Goal: Transaction & Acquisition: Purchase product/service

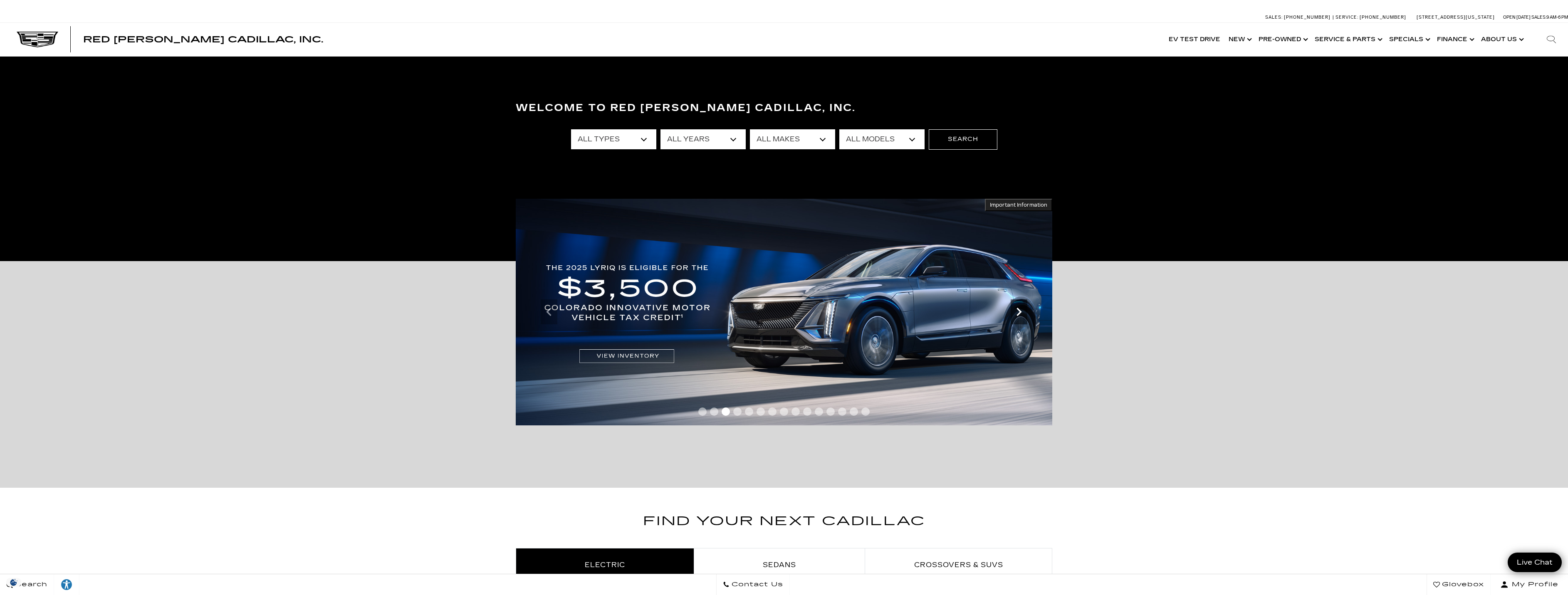
click at [1024, 313] on icon "Next" at bounding box center [1018, 311] width 16 height 16
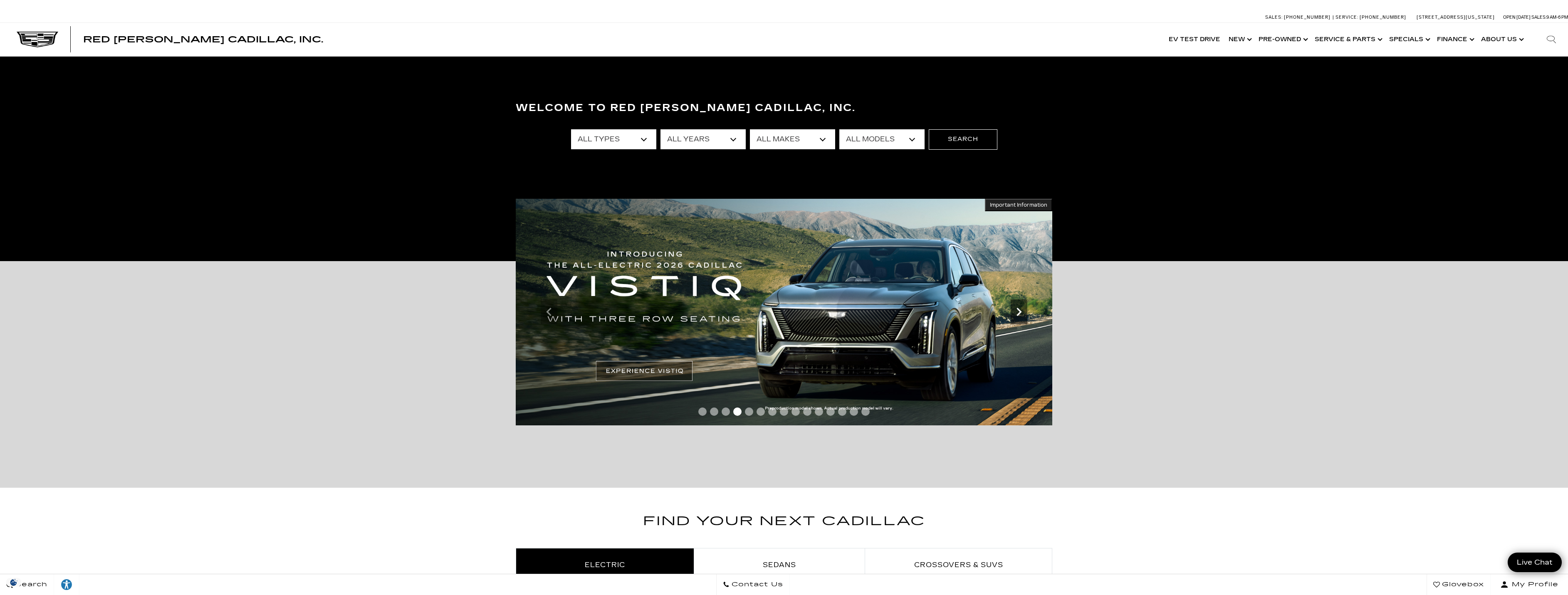
click at [1022, 311] on icon "Next" at bounding box center [1018, 311] width 16 height 16
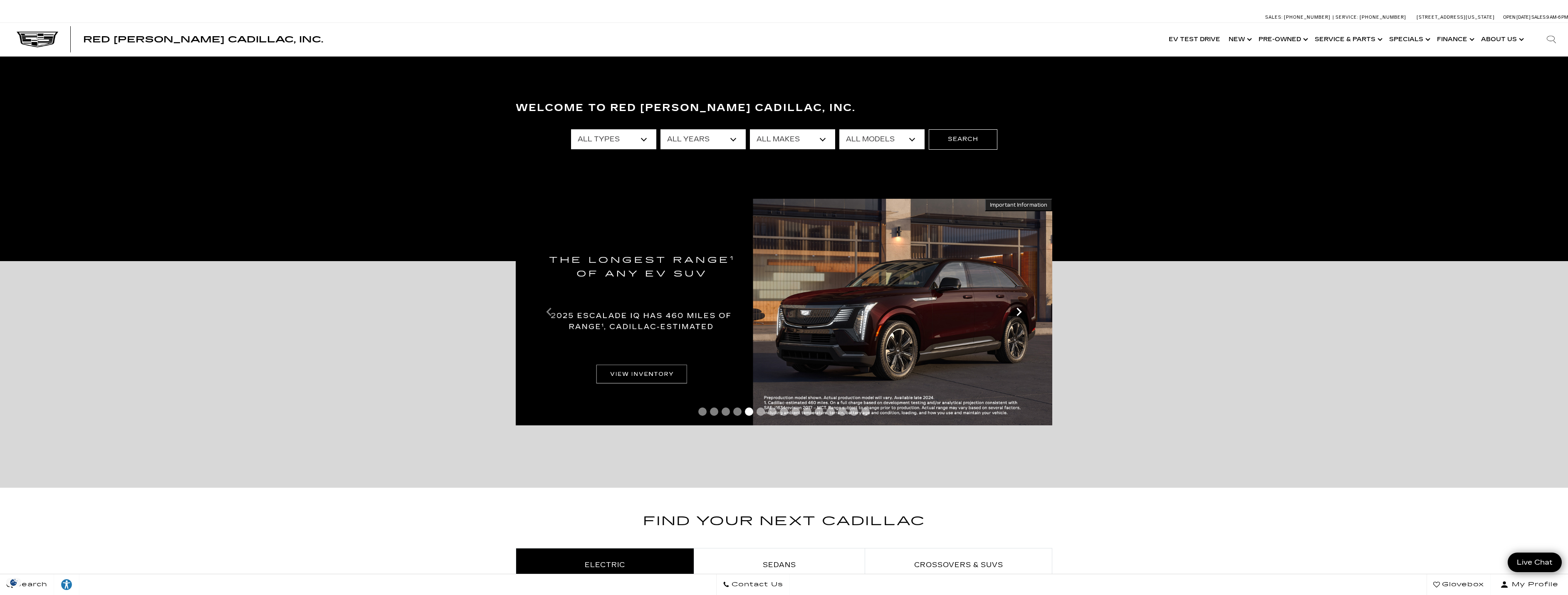
click at [1022, 311] on icon "Next" at bounding box center [1018, 311] width 16 height 16
click at [1020, 312] on icon "Next" at bounding box center [1019, 311] width 5 height 9
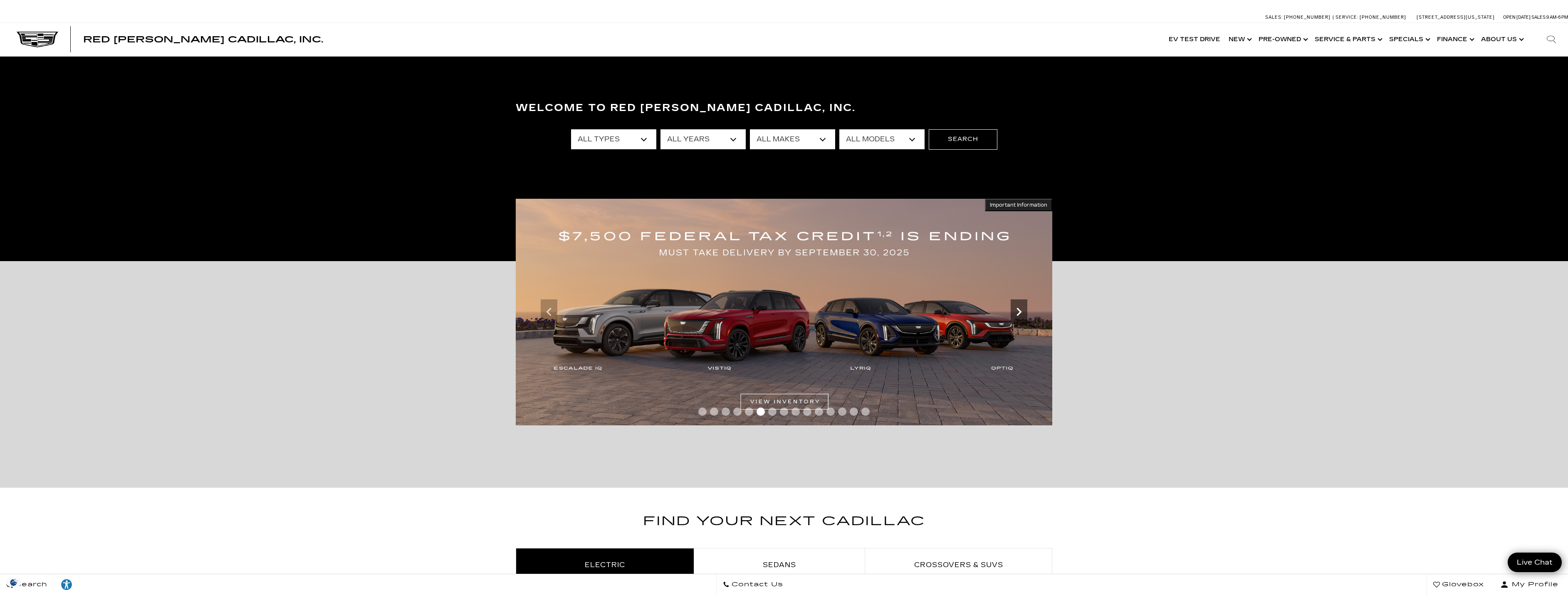
click at [1020, 312] on icon "Next" at bounding box center [1019, 311] width 5 height 9
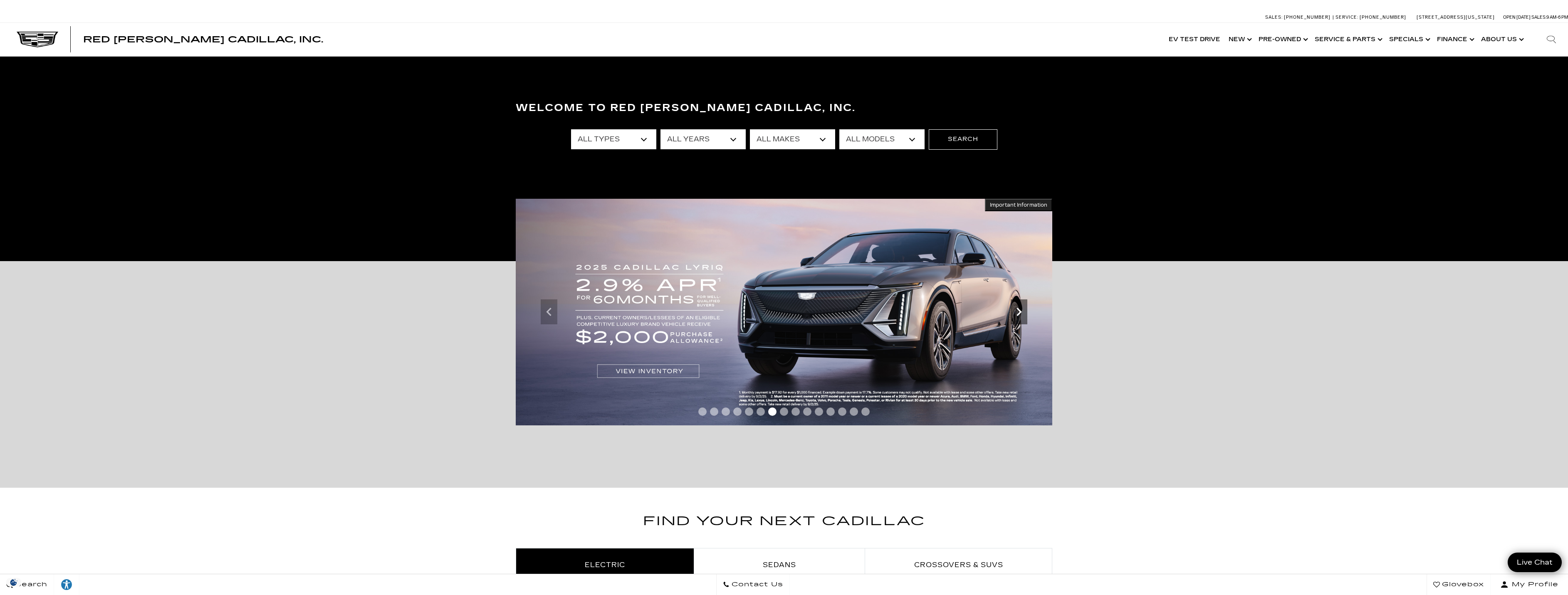
click at [1020, 312] on icon "Next" at bounding box center [1019, 311] width 5 height 9
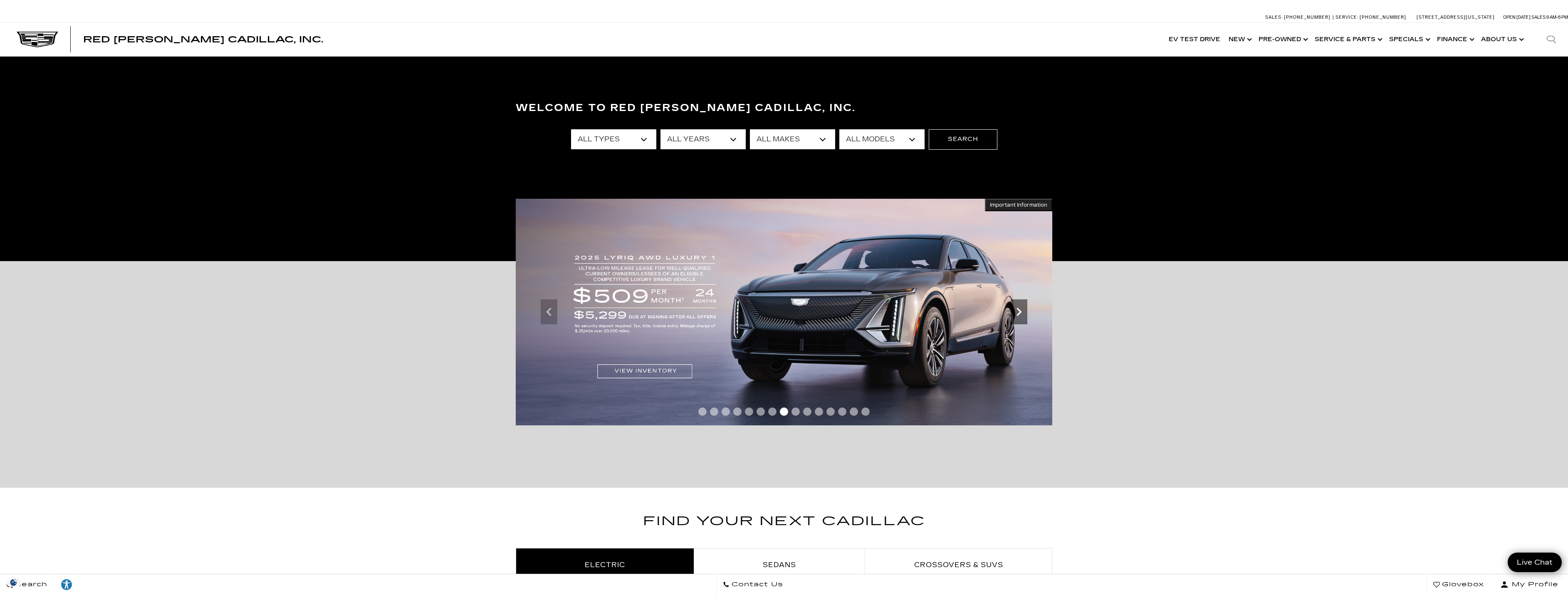
click at [1020, 312] on icon "Next" at bounding box center [1019, 311] width 5 height 9
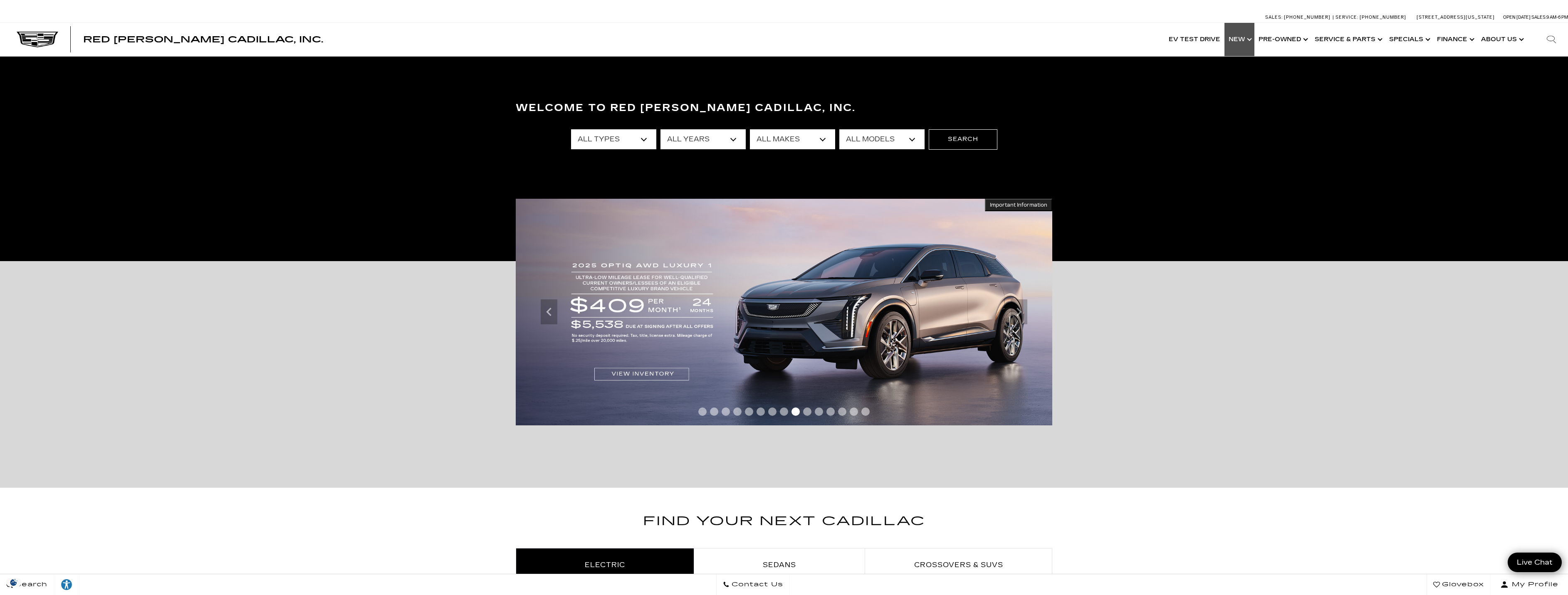
click at [1235, 40] on link "Show New" at bounding box center [1239, 39] width 30 height 33
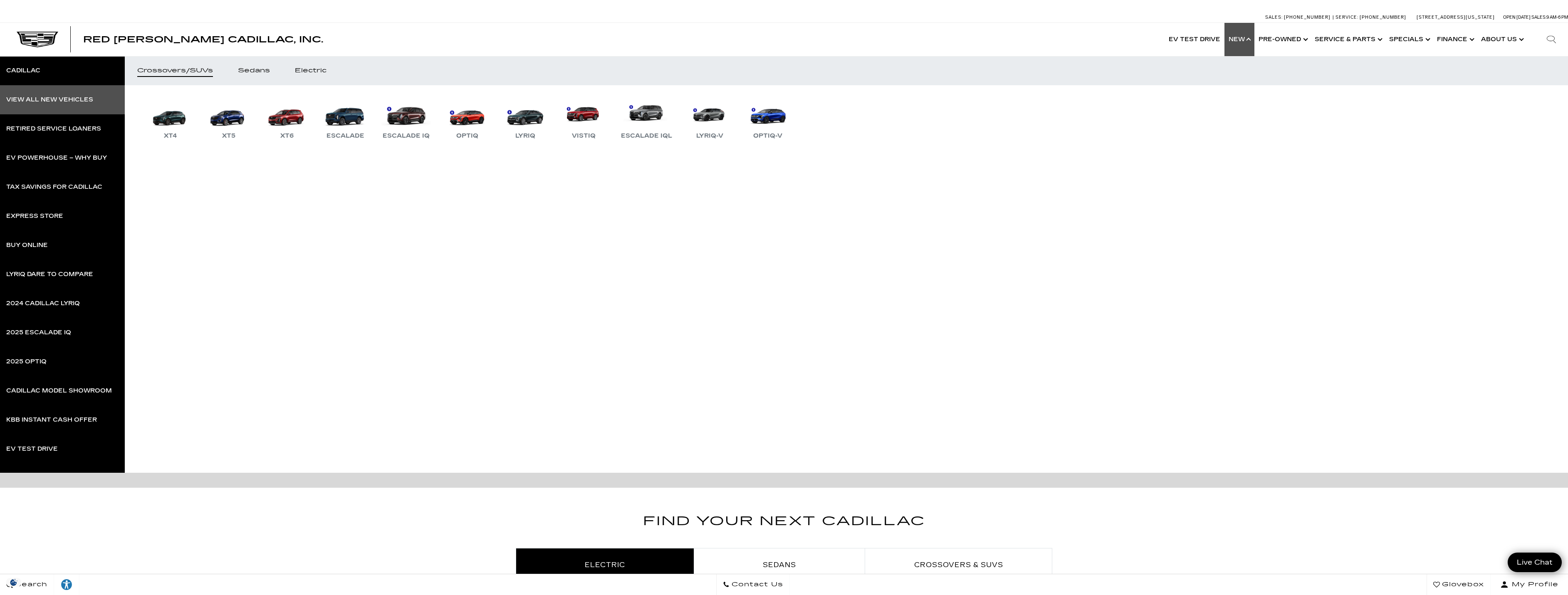
click at [73, 105] on link "View All New Vehicles" at bounding box center [62, 99] width 125 height 29
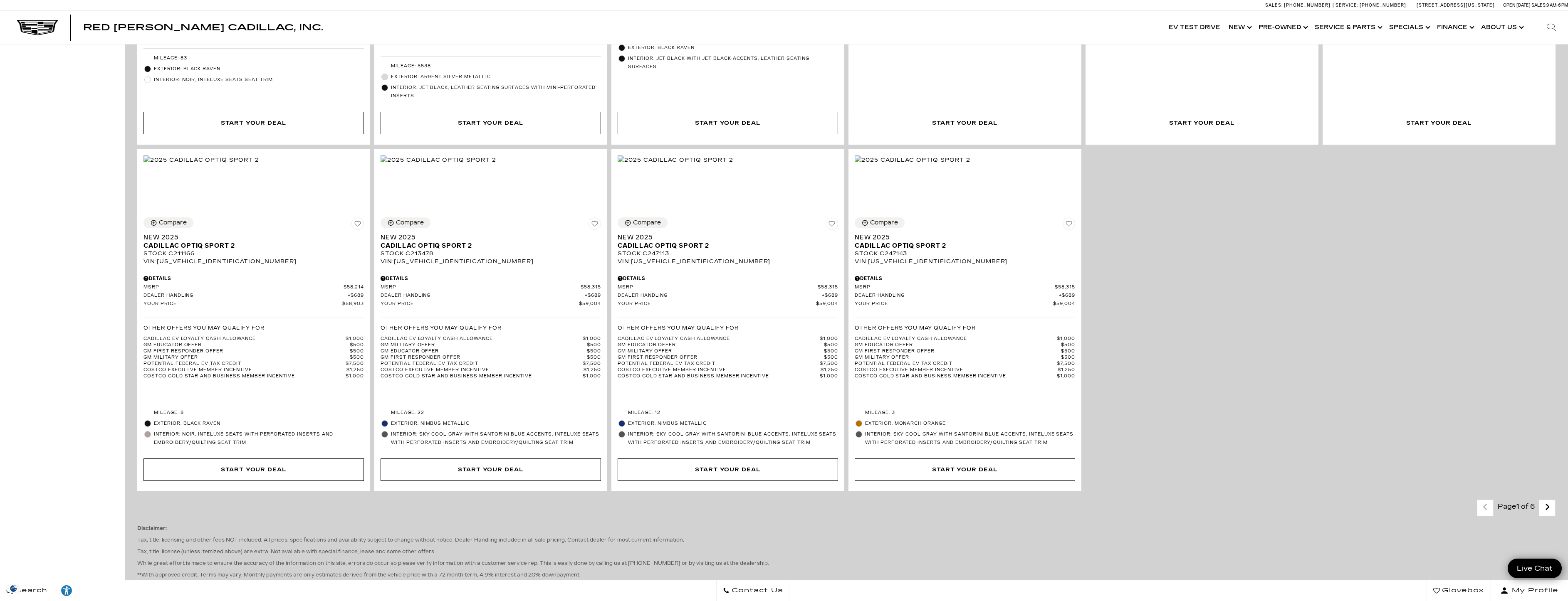
scroll to position [1829, 0]
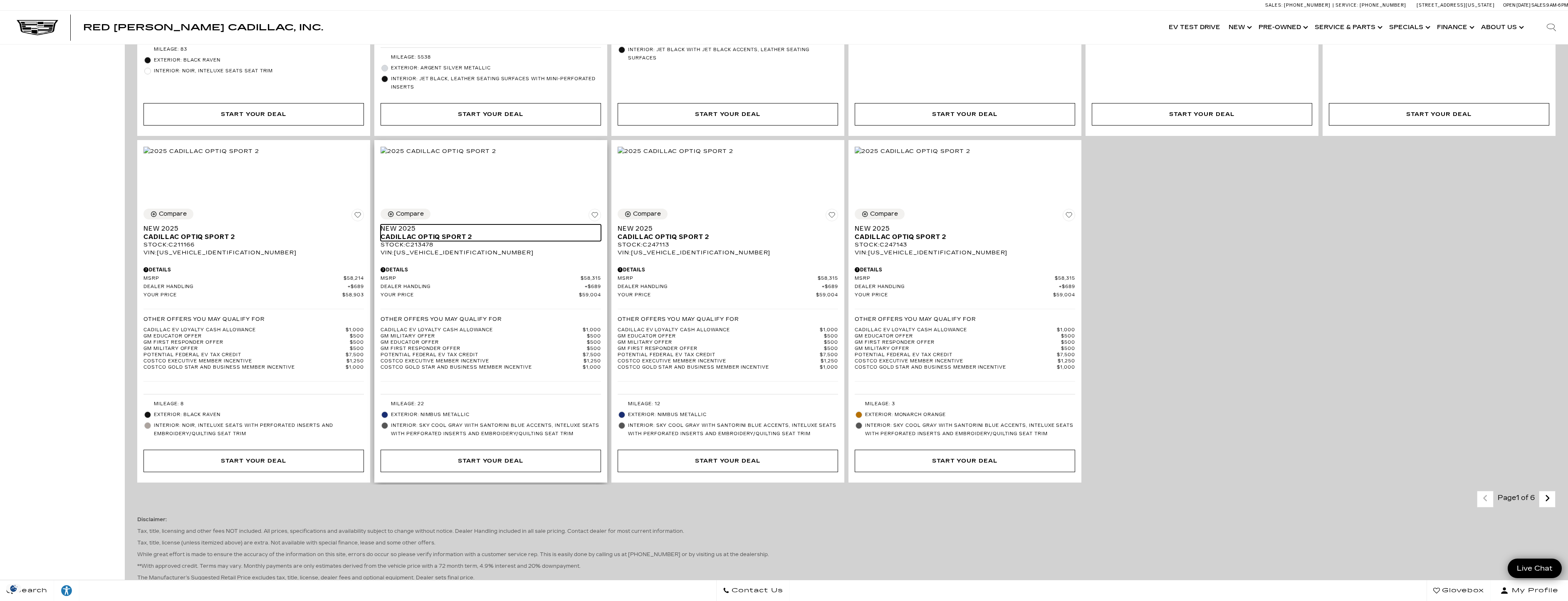
click at [443, 241] on span "Cadillac OPTIQ Sport 2" at bounding box center [488, 237] width 214 height 9
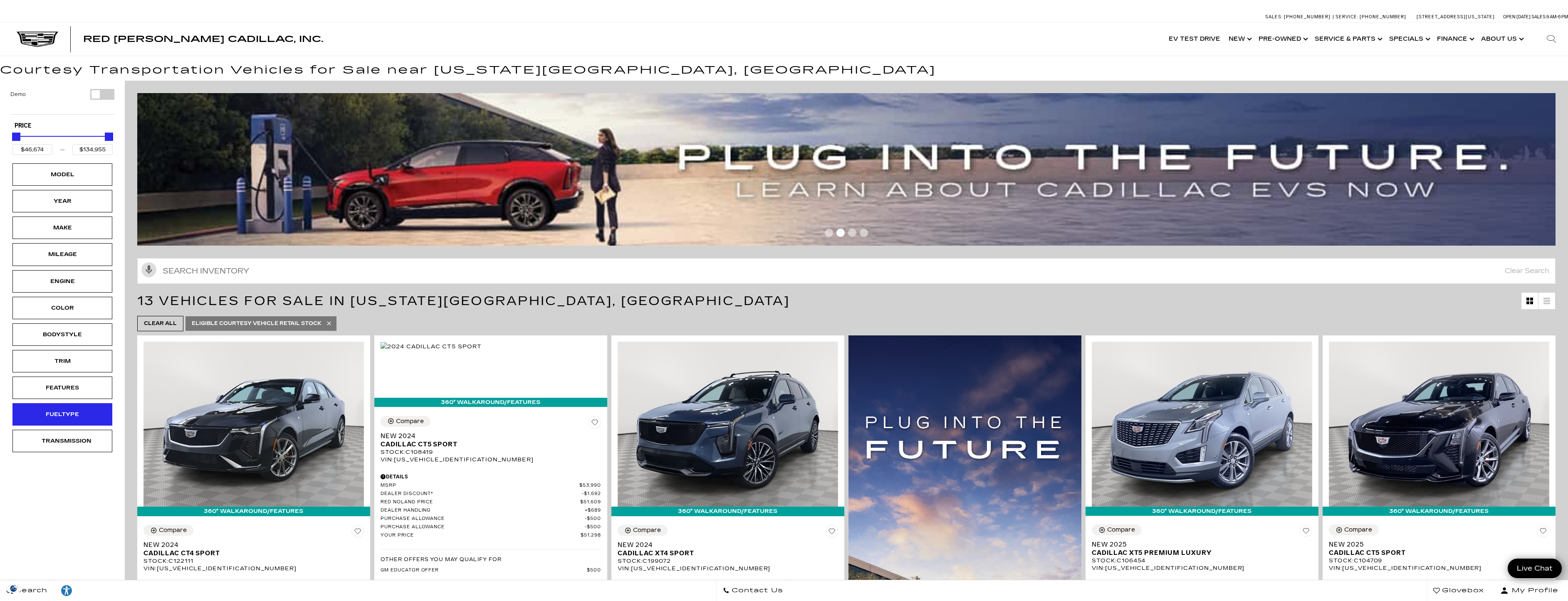
click at [82, 416] on div "Fueltype" at bounding box center [63, 415] width 42 height 9
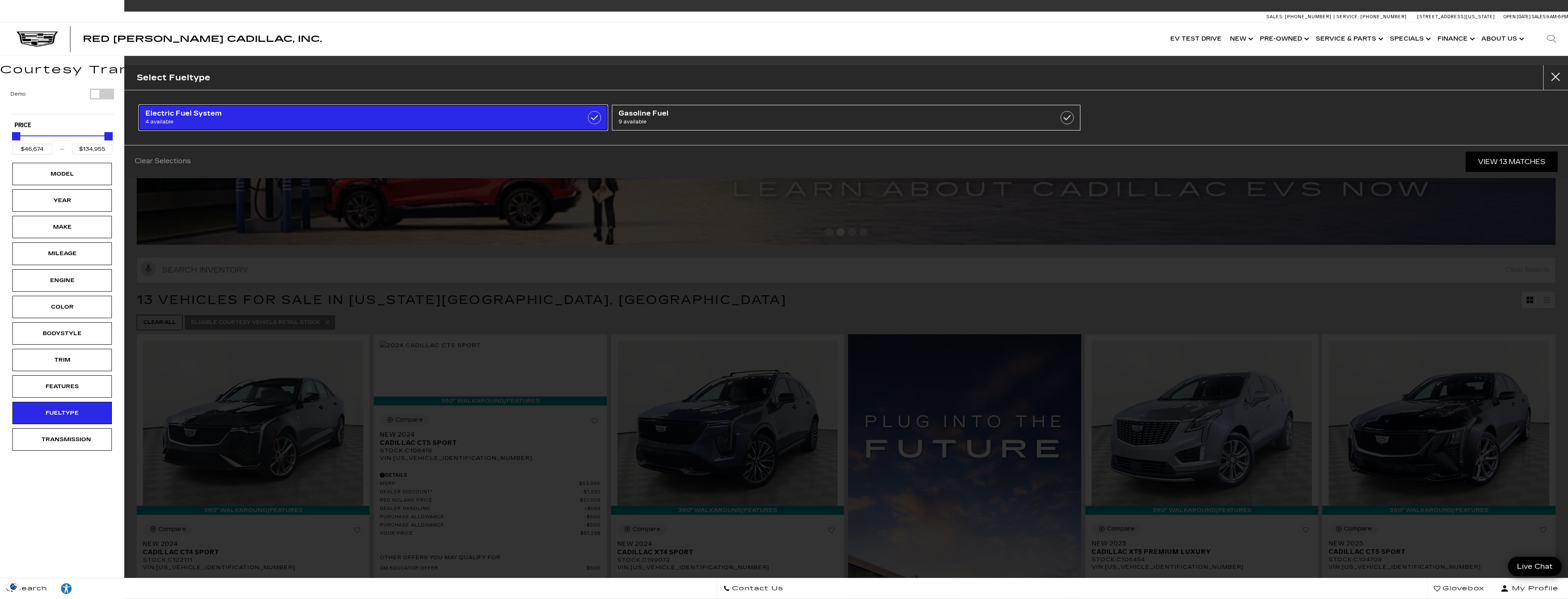
click at [265, 125] on span "4 available" at bounding box center [339, 122] width 388 height 9
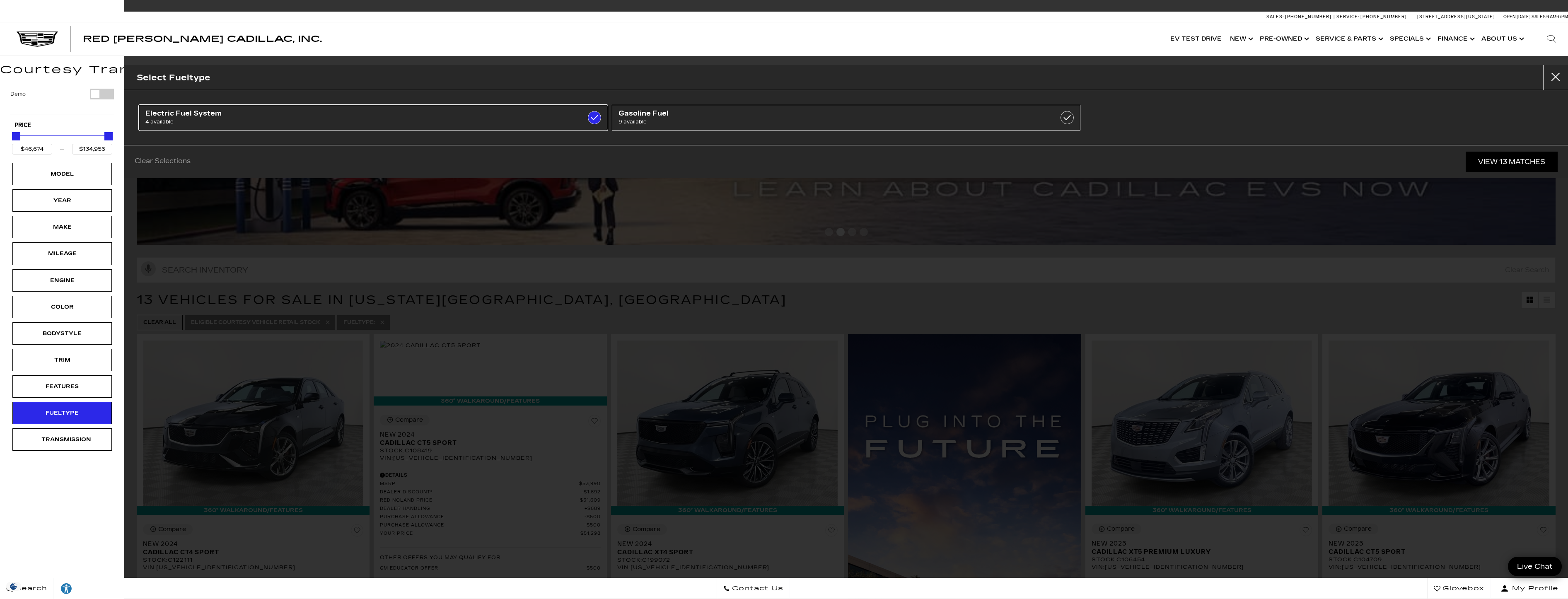
type input "$66,129"
checkbox input "true"
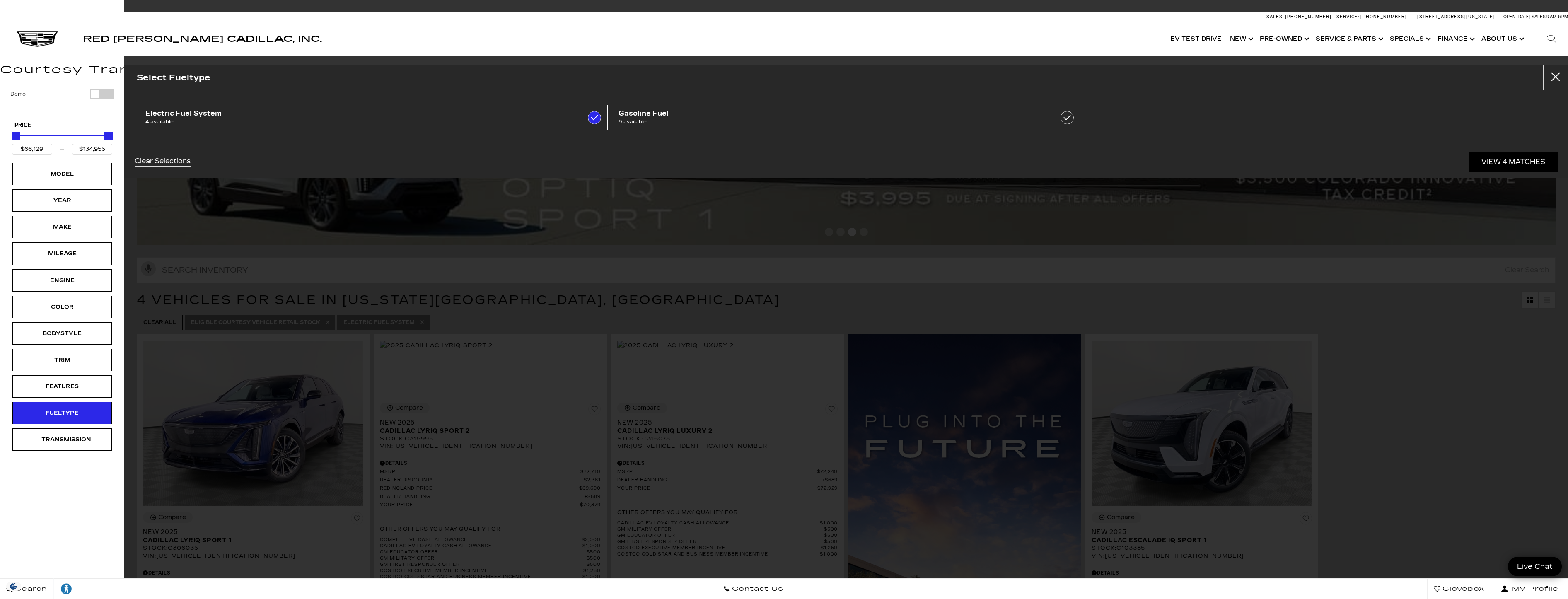
click at [634, 290] on div "Select Fueltype Electric Fuel System 4 available Gasoline Fuel 9 available Clea…" at bounding box center [846, 300] width 1443 height 599
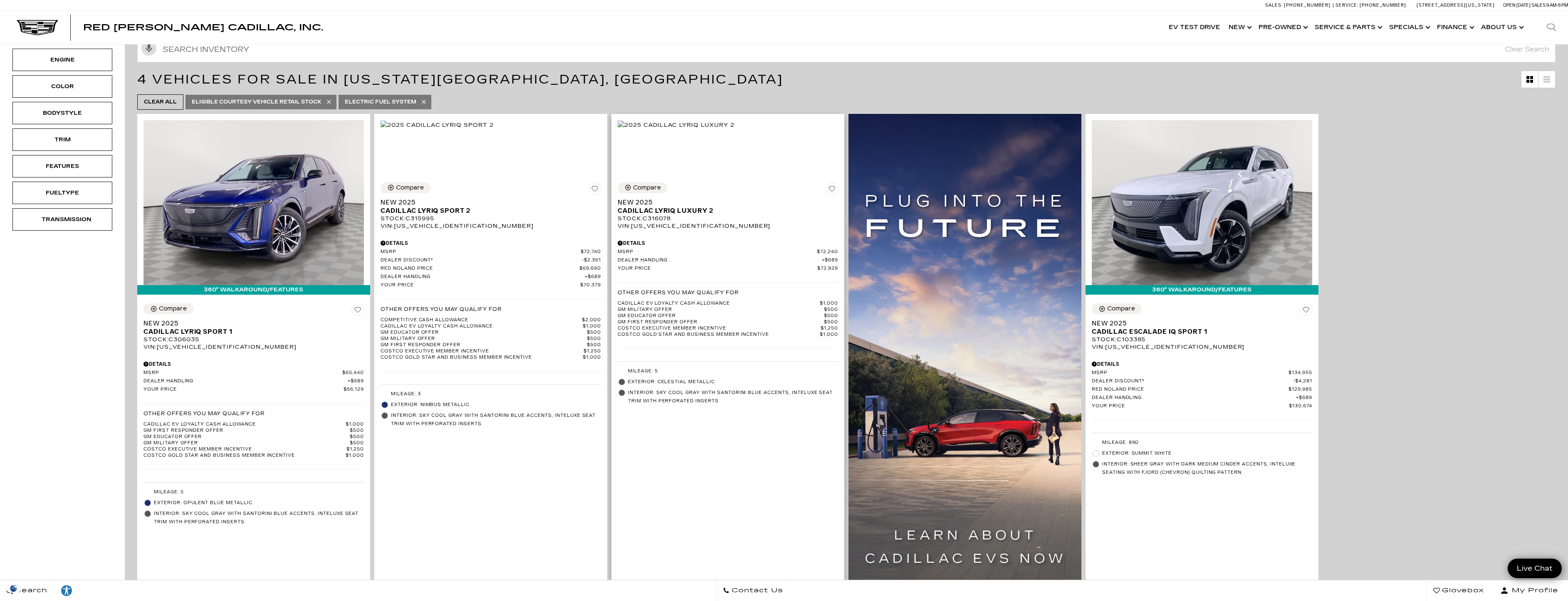
scroll to position [208, 0]
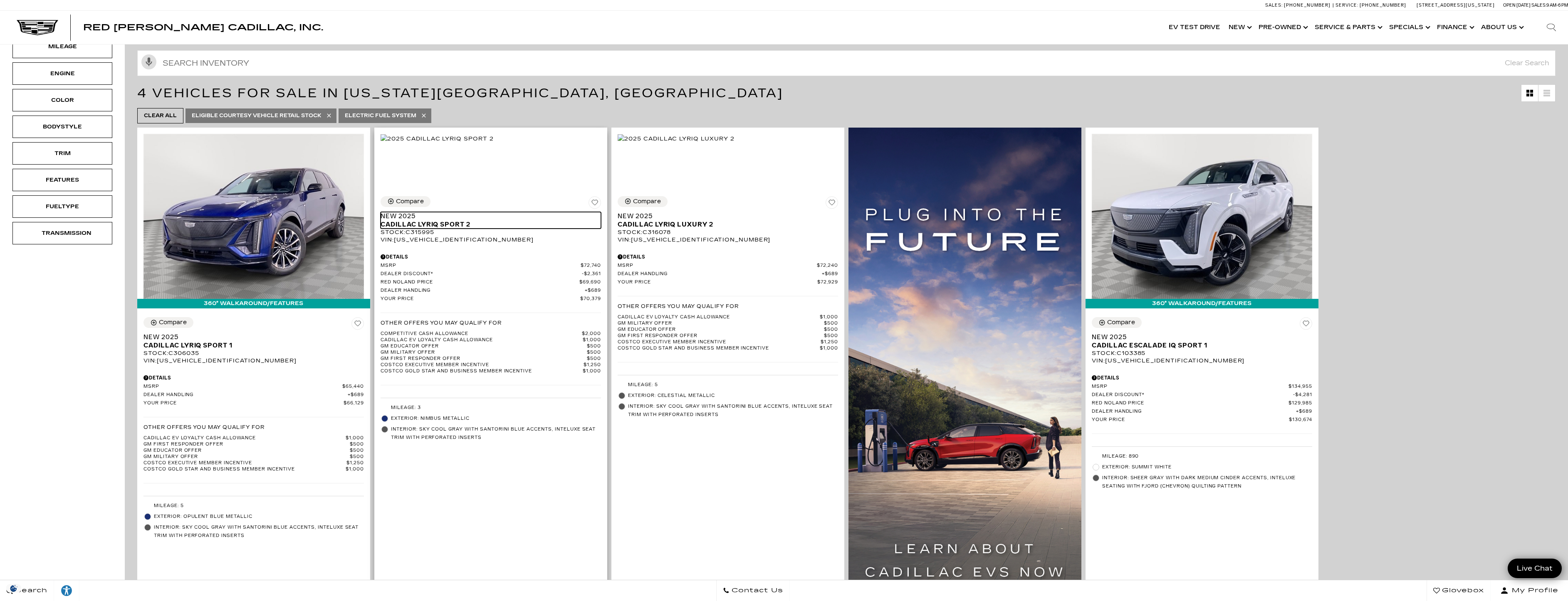
click at [462, 229] on span "Cadillac LYRIQ Sport 2" at bounding box center [488, 224] width 214 height 9
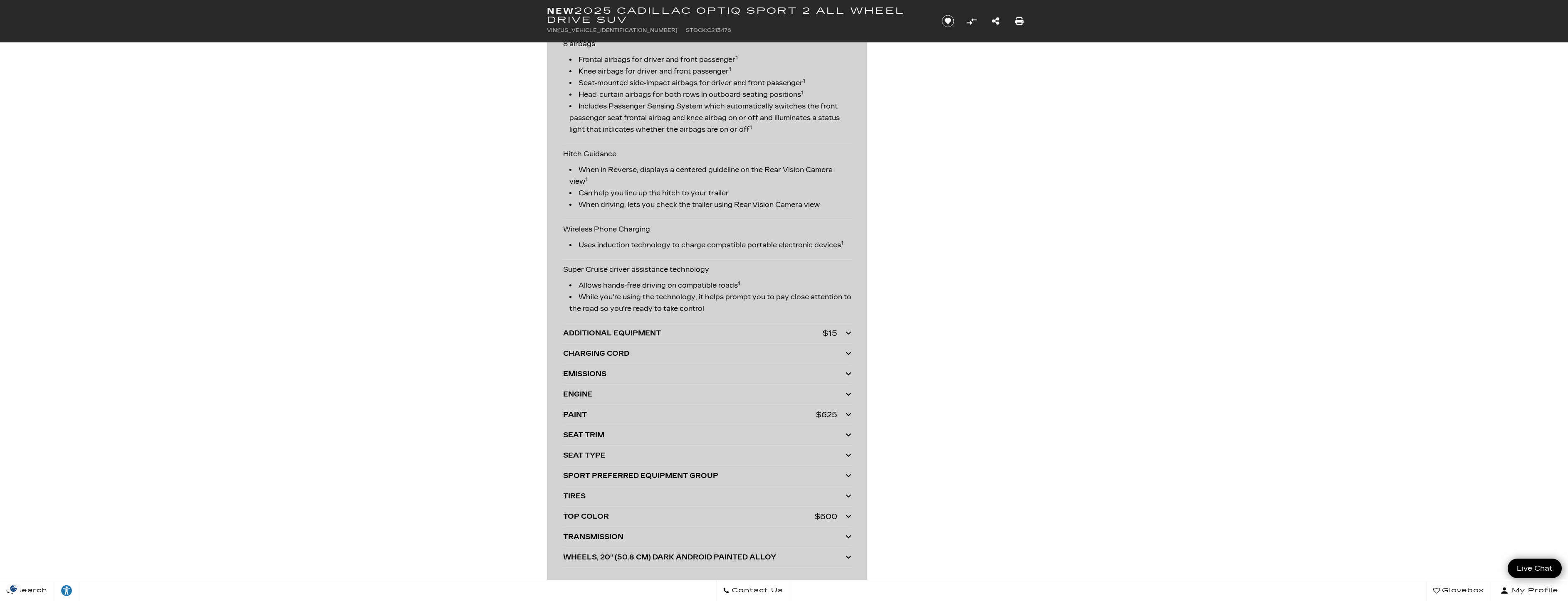
scroll to position [1704, 0]
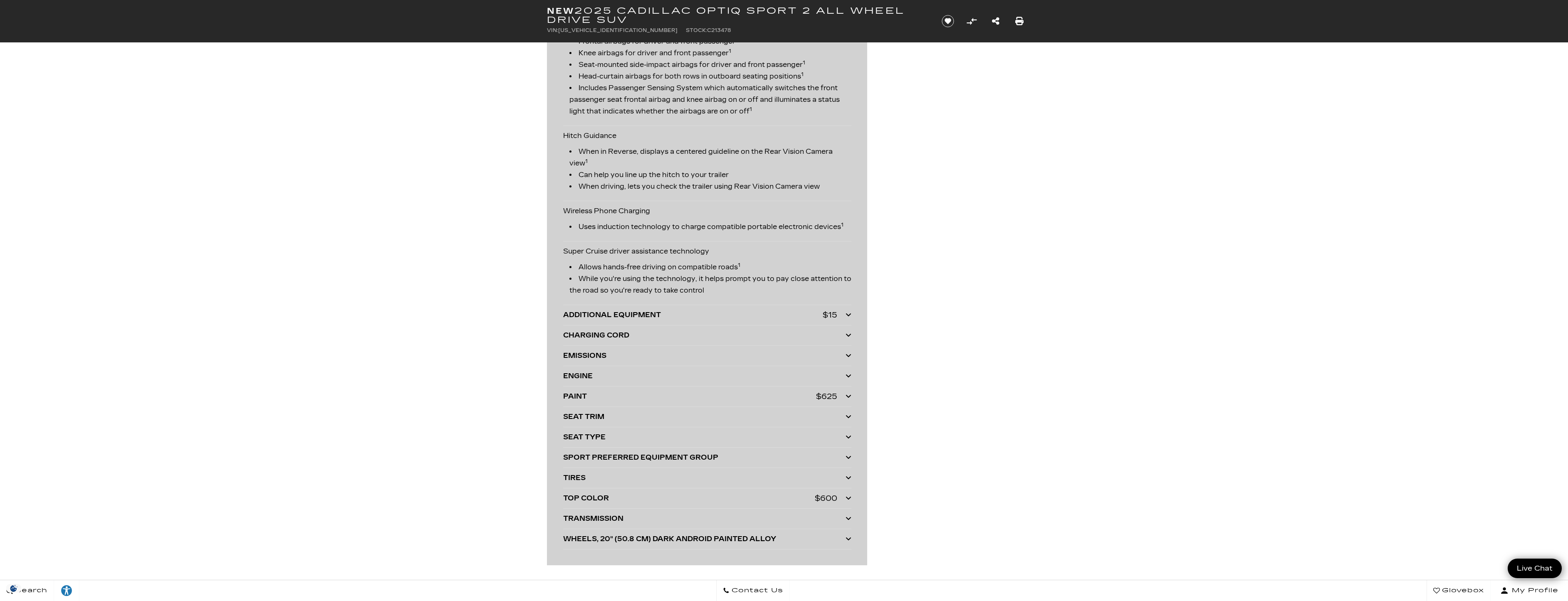
click at [615, 314] on div "ADDITIONAL EQUIPMENT" at bounding box center [693, 314] width 259 height 12
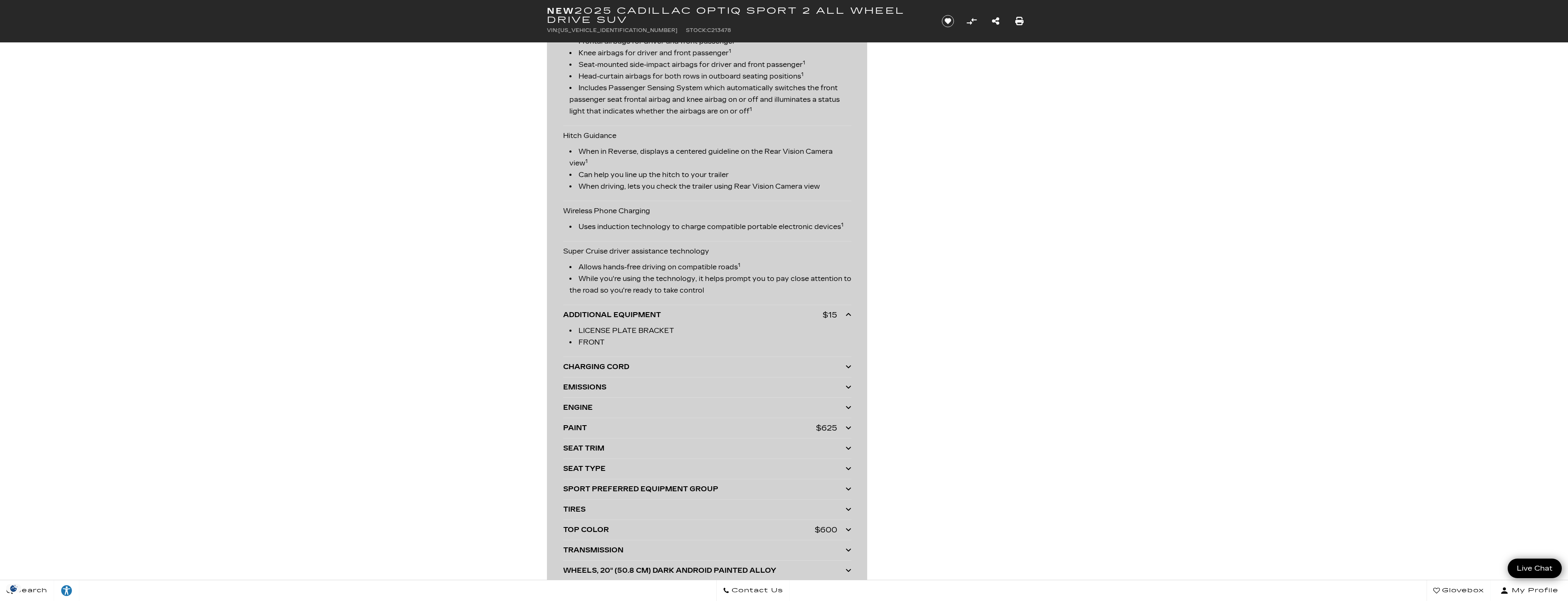
click at [615, 314] on div "ADDITIONAL EQUIPMENT" at bounding box center [693, 314] width 259 height 12
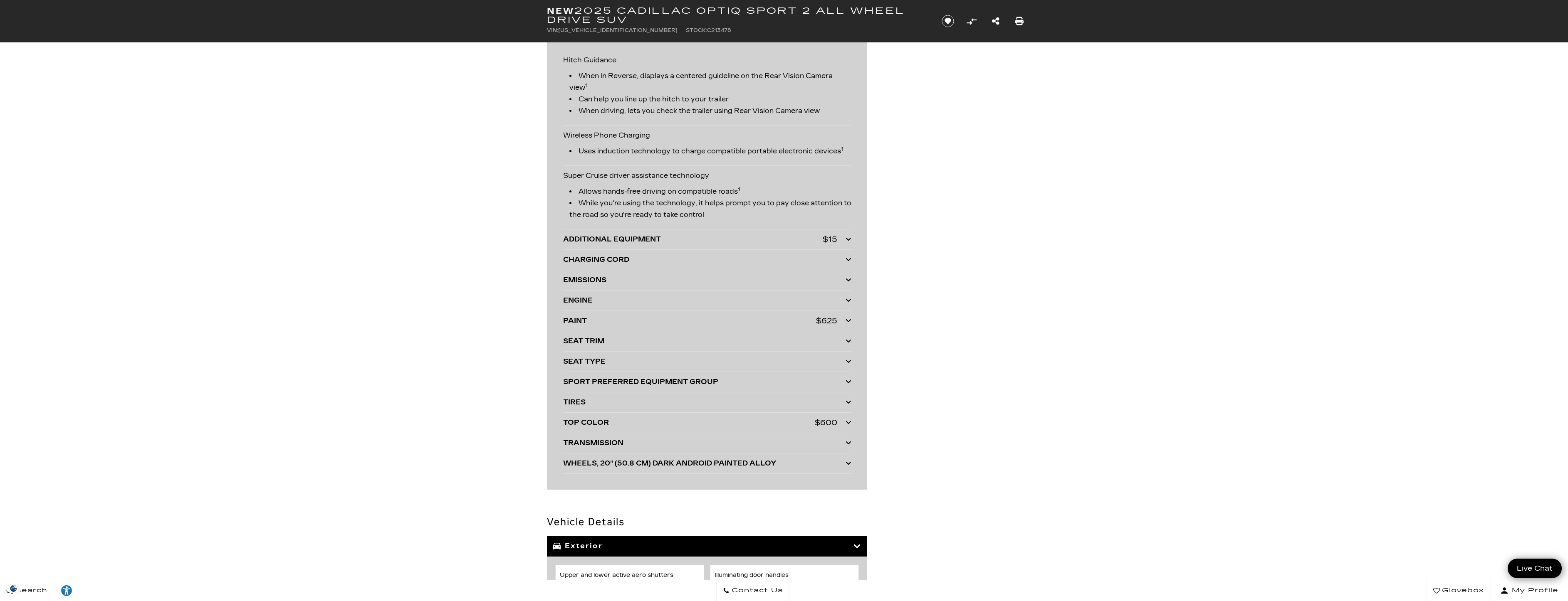
scroll to position [1787, 0]
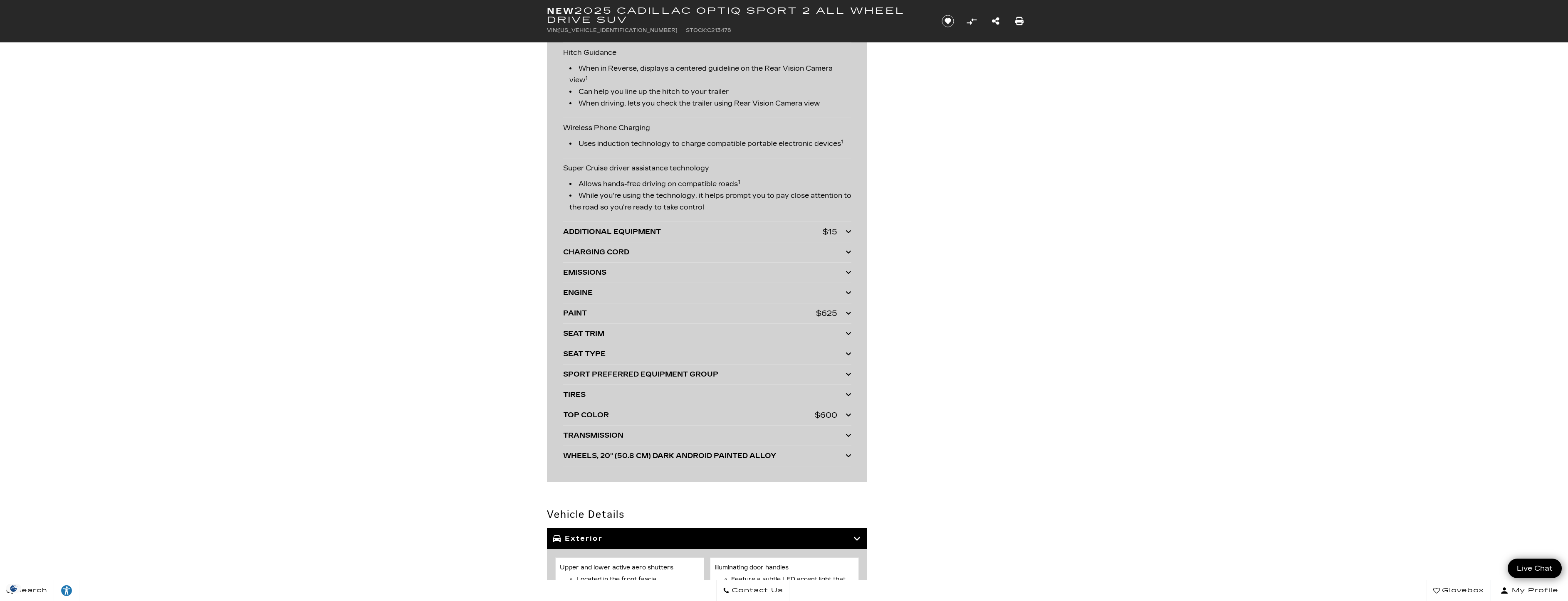
click at [588, 310] on div "PAINT" at bounding box center [690, 313] width 253 height 12
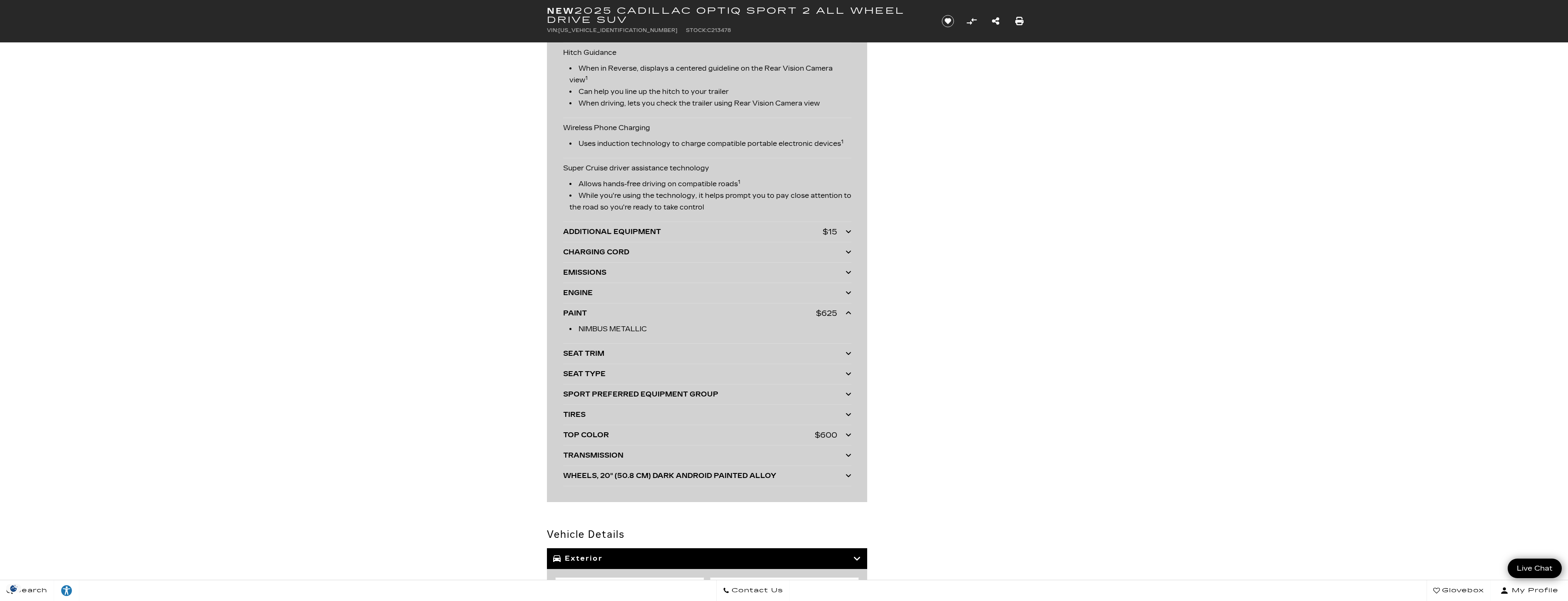
click at [588, 310] on div "PAINT" at bounding box center [690, 313] width 253 height 12
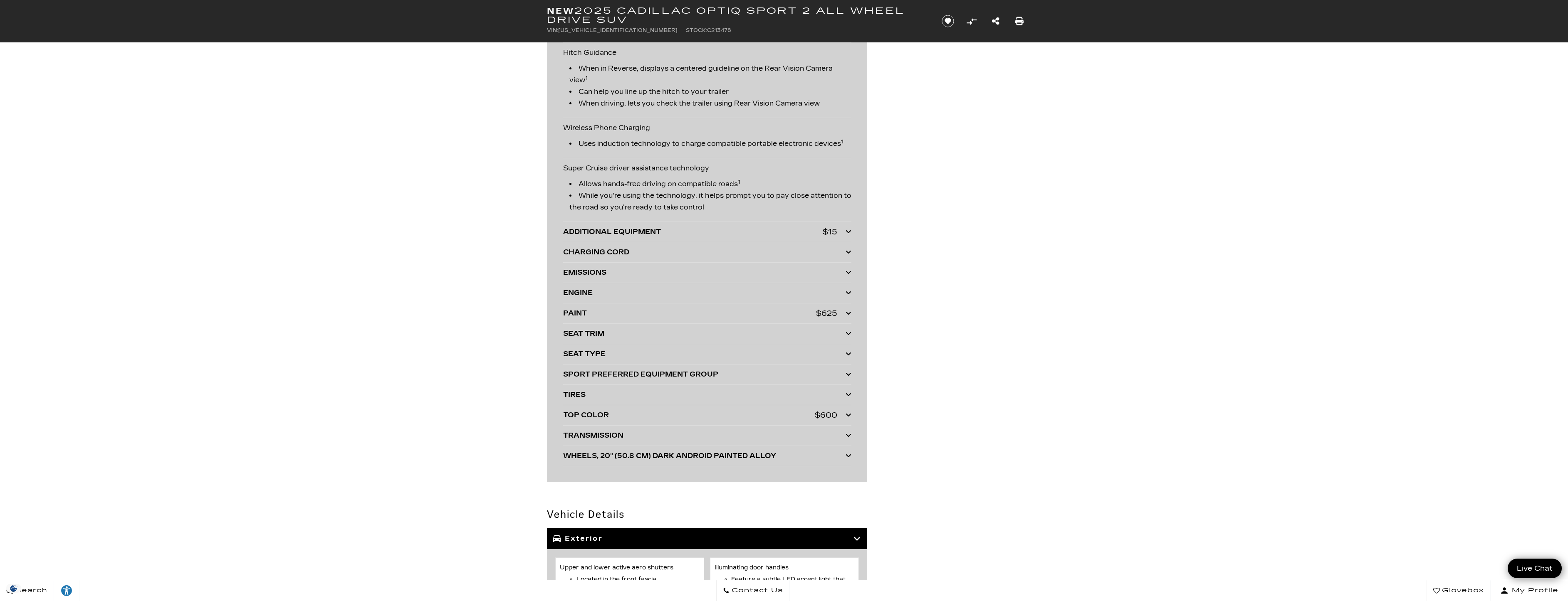
click at [592, 414] on div "TOP COLOR" at bounding box center [689, 415] width 252 height 12
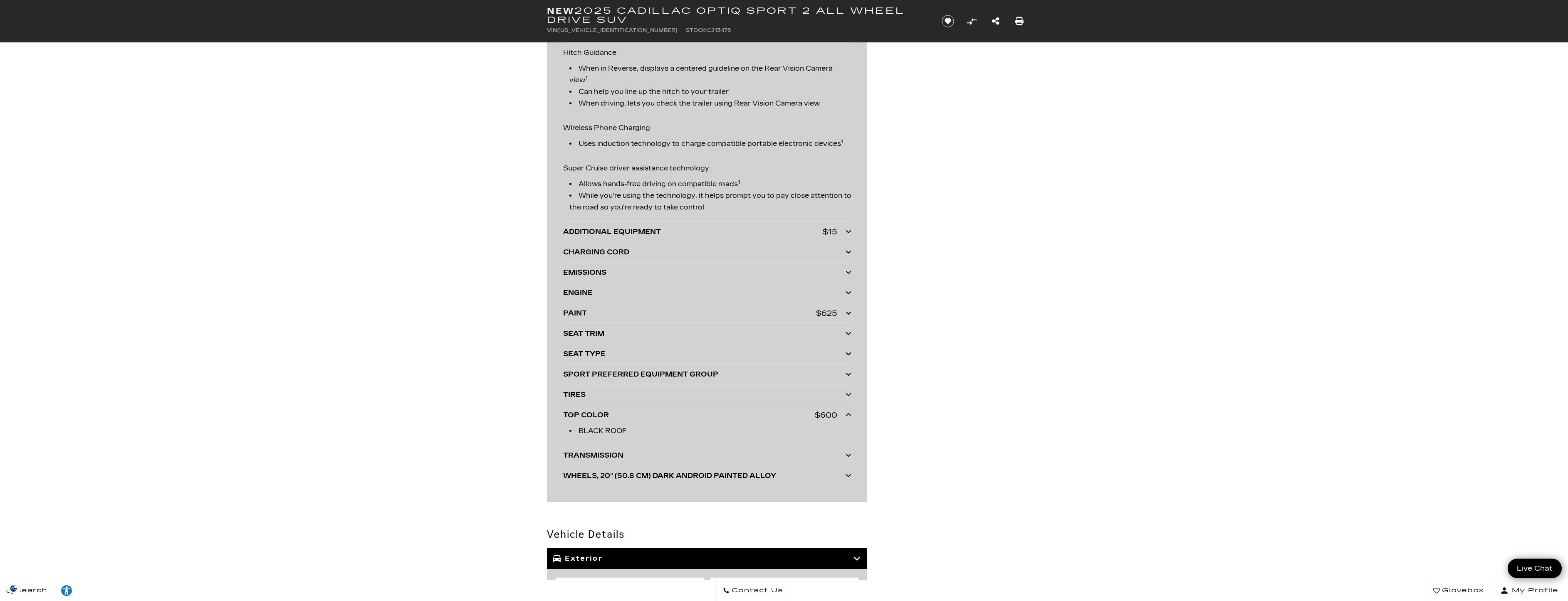
drag, startPoint x: 592, startPoint y: 414, endPoint x: 510, endPoint y: 356, distance: 100.4
click at [511, 356] on section "Basic Info Exterior: Nimbus Metallic Drivetrain: All Wheel Drive" at bounding box center [784, 294] width 1568 height 3597
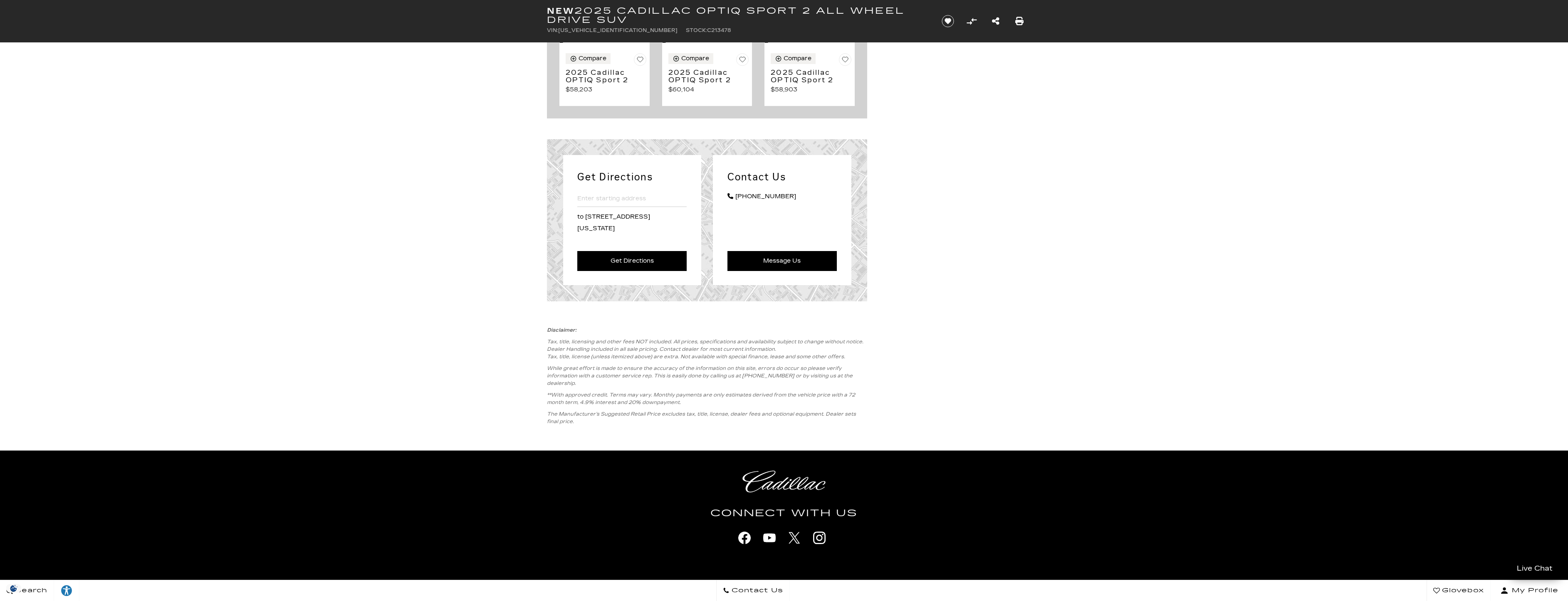
scroll to position [3326, 0]
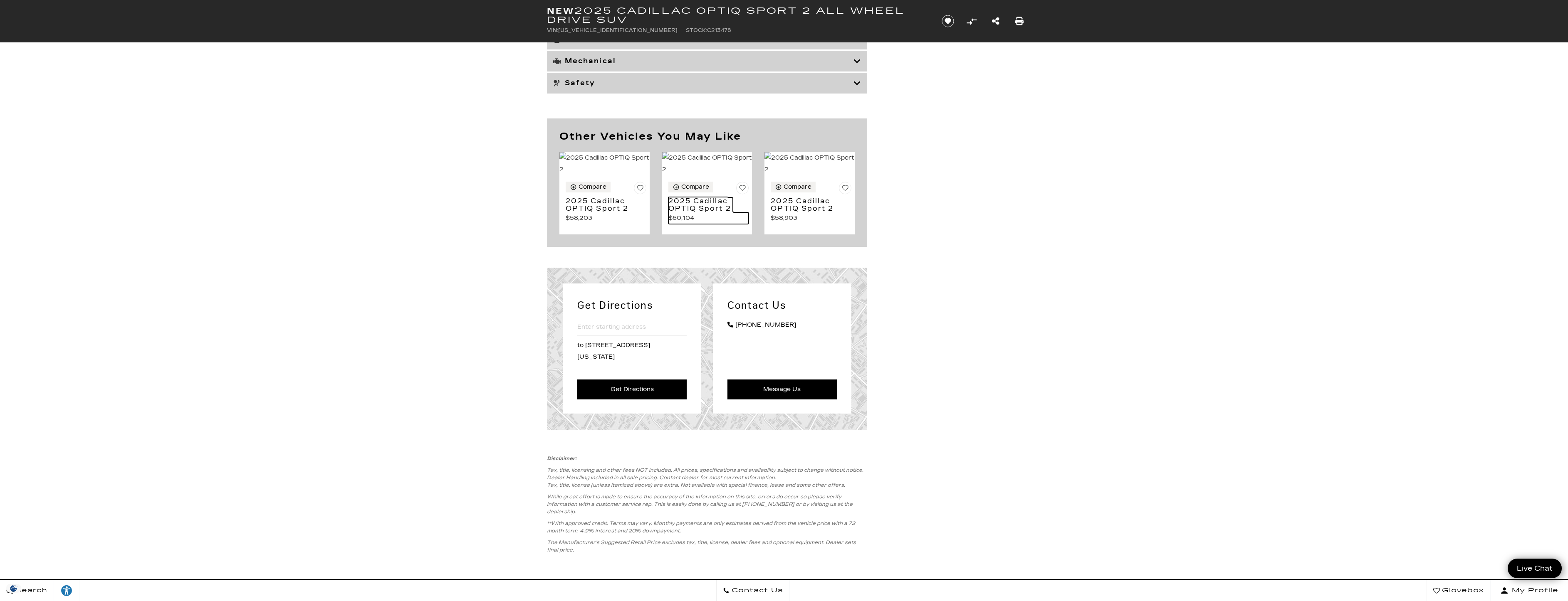
click at [704, 212] on h3 "2025 Cadillac OPTIQ Sport 2" at bounding box center [700, 204] width 64 height 15
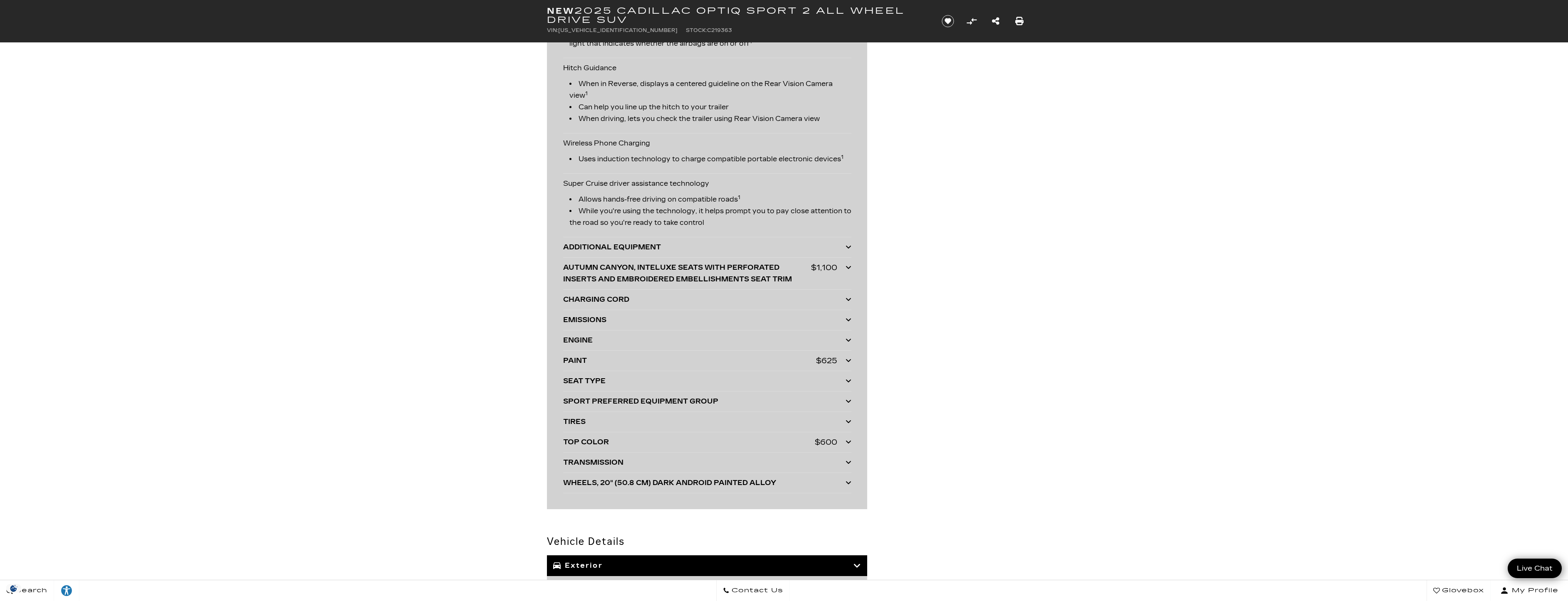
scroll to position [1829, 0]
click at [666, 262] on div "AUTUMN CANYON, INTELUXE SEATS WITH PERFORATED INSERTS AND EMBROIDERED EMBELLISH…" at bounding box center [687, 273] width 248 height 23
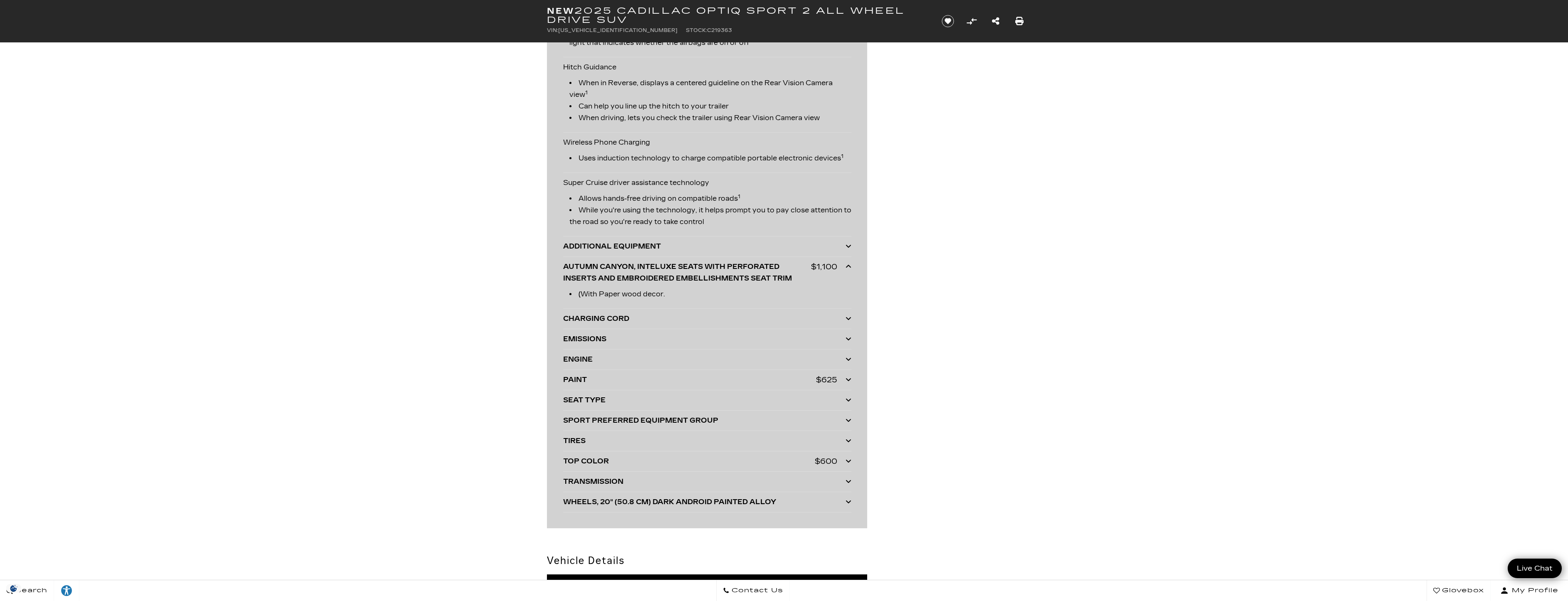
click at [666, 265] on div "AUTUMN CANYON, INTELUXE SEATS WITH PERFORATED INSERTS AND EMBROIDERED EMBELLISH…" at bounding box center [687, 273] width 248 height 23
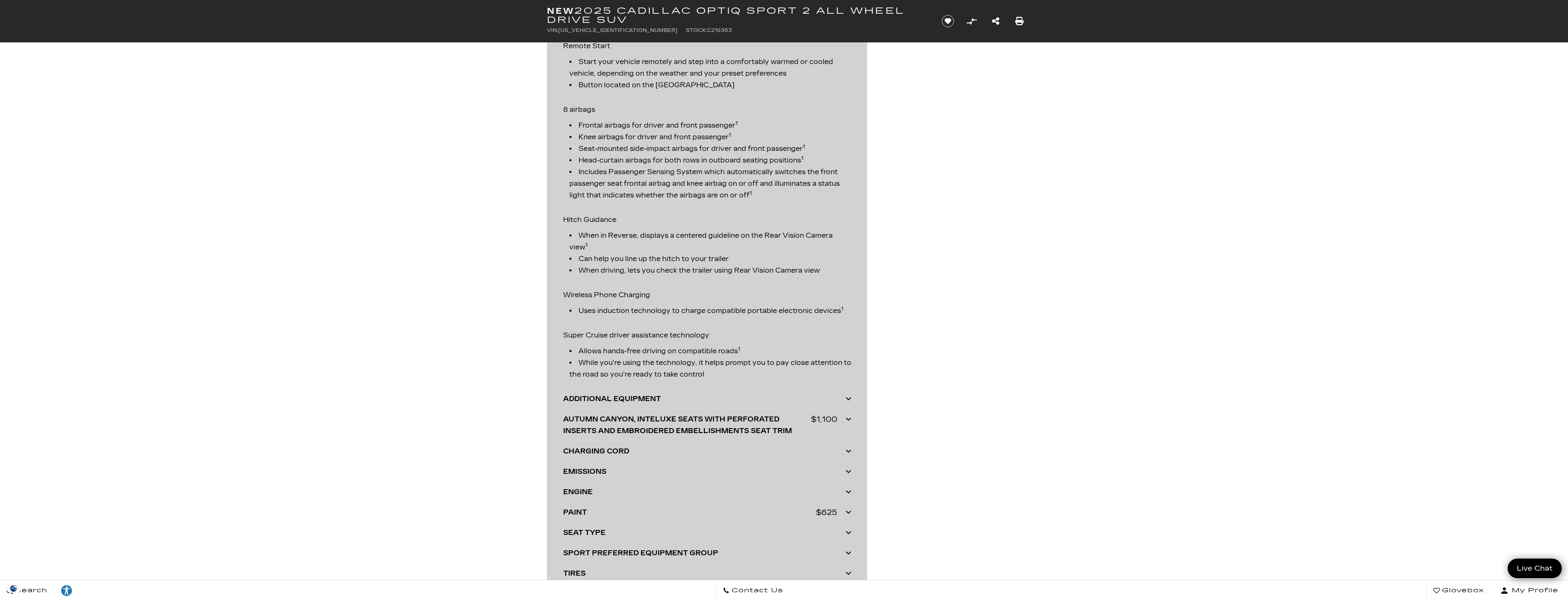
scroll to position [1455, 0]
